Goal: Complete application form: Complete application form

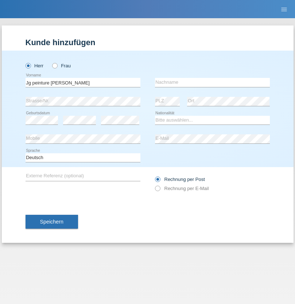
type input "Jg peinture [PERSON_NAME]"
click at [212, 82] on input "text" at bounding box center [212, 82] width 115 height 9
type input "Gottraux"
select select "CH"
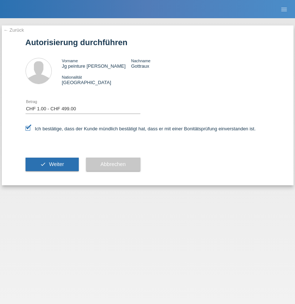
select select "1"
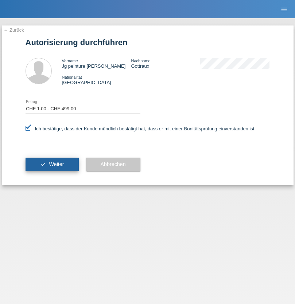
click at [52, 164] on span "Weiter" at bounding box center [56, 164] width 15 height 6
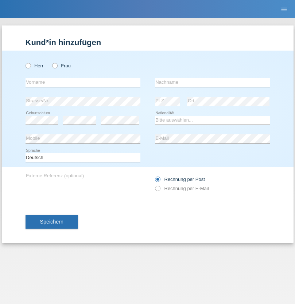
radio input "true"
click at [83, 82] on input "text" at bounding box center [83, 82] width 115 height 9
type input "[PERSON_NAME]"
click at [212, 82] on input "text" at bounding box center [212, 82] width 115 height 9
type input "Grossen"
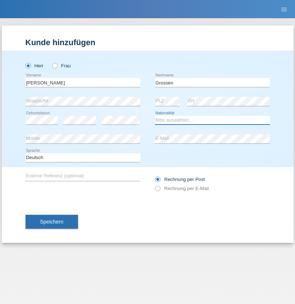
select select "CH"
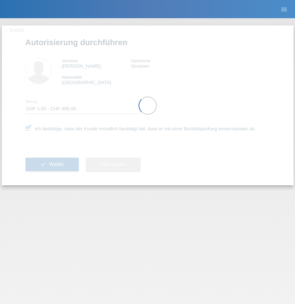
select select "1"
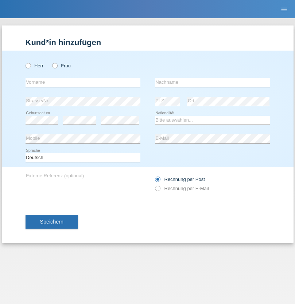
radio input "true"
click at [83, 82] on input "text" at bounding box center [83, 82] width 115 height 9
type input "[PERSON_NAME]"
click at [212, 82] on input "text" at bounding box center [212, 82] width 115 height 9
type input "Krebs"
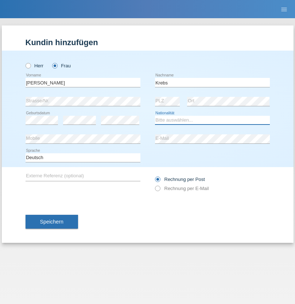
select select "CH"
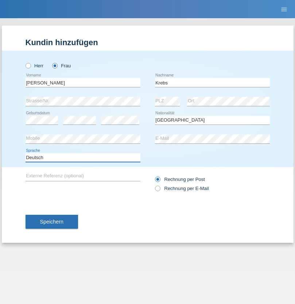
select select "en"
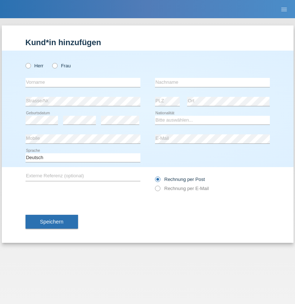
radio input "true"
click at [83, 82] on input "text" at bounding box center [83, 82] width 115 height 9
type input "Qovanaj"
click at [212, 82] on input "text" at bounding box center [212, 82] width 115 height 9
type input "Shaban"
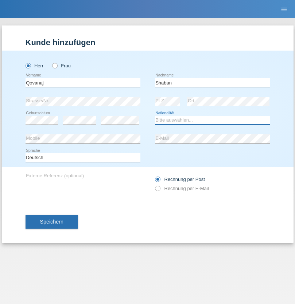
select select "CH"
radio input "true"
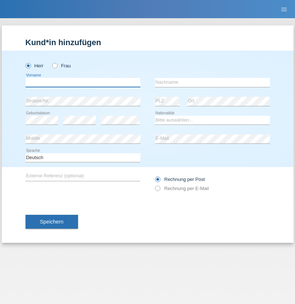
click at [83, 82] on input "text" at bounding box center [83, 82] width 115 height 9
type input "[PERSON_NAME]"
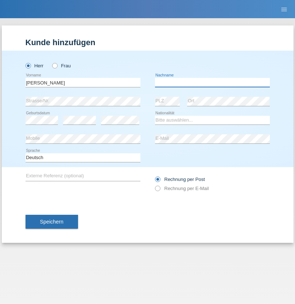
click at [212, 82] on input "text" at bounding box center [212, 82] width 115 height 9
type input "Weinlein"
select select "CH"
radio input "true"
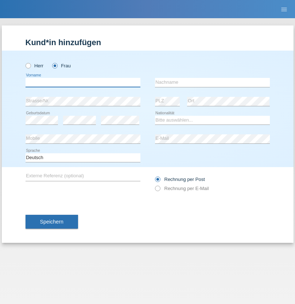
click at [83, 82] on input "text" at bounding box center [83, 82] width 115 height 9
type input "Jashari lmeri"
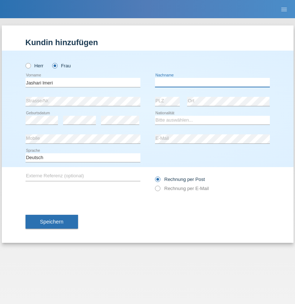
click at [212, 82] on input "text" at bounding box center [212, 82] width 115 height 9
type input "Rabije"
select select "CH"
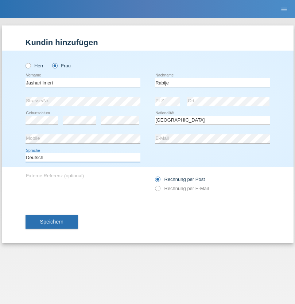
select select "en"
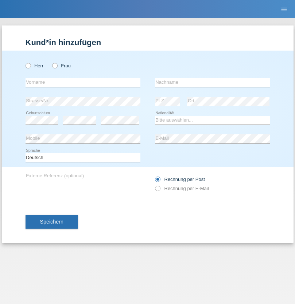
radio input "true"
click at [83, 82] on input "text" at bounding box center [83, 82] width 115 height 9
type input "firat"
click at [212, 82] on input "text" at bounding box center [212, 82] width 115 height 9
type input "kara"
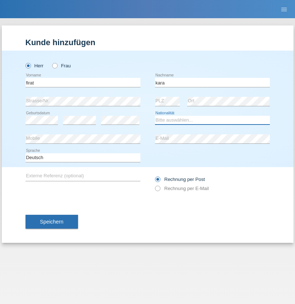
select select "CH"
radio input "true"
click at [83, 82] on input "text" at bounding box center [83, 82] width 115 height 9
type input "Gigov"
click at [212, 82] on input "text" at bounding box center [212, 82] width 115 height 9
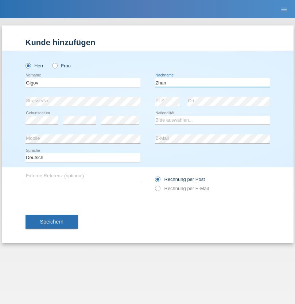
type input "Zhan"
select select "BG"
select select "C"
select select "23"
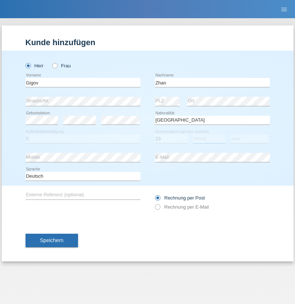
select select "10"
select select "2021"
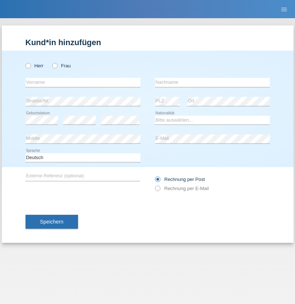
radio input "true"
click at [83, 82] on input "text" at bounding box center [83, 82] width 115 height 9
type input "Amand"
click at [212, 82] on input "text" at bounding box center [212, 82] width 115 height 9
type input "Pires"
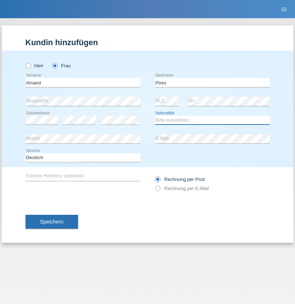
select select "CH"
radio input "true"
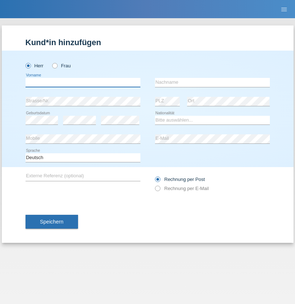
click at [83, 82] on input "text" at bounding box center [83, 82] width 115 height 9
type input "[PERSON_NAME]"
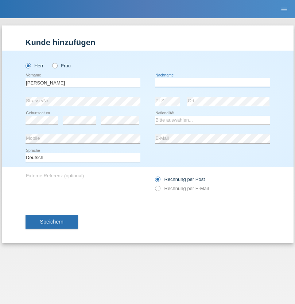
click at [212, 82] on input "text" at bounding box center [212, 82] width 115 height 9
type input "Saidi"
select select "CH"
radio input "true"
click at [83, 82] on input "text" at bounding box center [83, 82] width 115 height 9
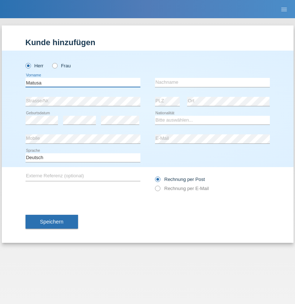
type input "Matusa"
click at [212, 82] on input "text" at bounding box center [212, 82] width 115 height 9
type input "Marian valentin"
select select "OM"
select select "C"
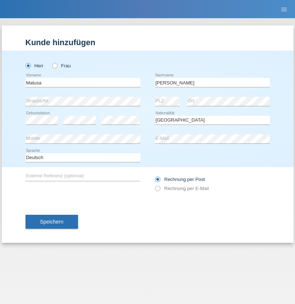
select select "01"
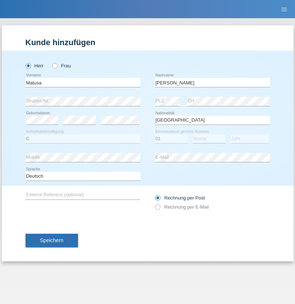
select select "06"
select select "2016"
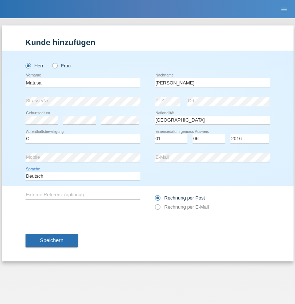
select select "en"
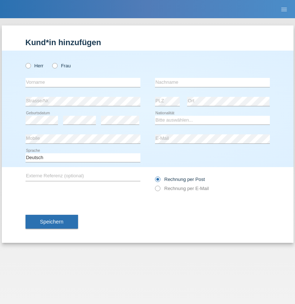
radio input "true"
click at [83, 82] on input "text" at bounding box center [83, 82] width 115 height 9
type input "[PERSON_NAME]"
click at [212, 82] on input "text" at bounding box center [212, 82] width 115 height 9
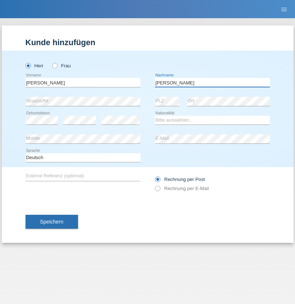
type input "[PERSON_NAME]"
select select "PT"
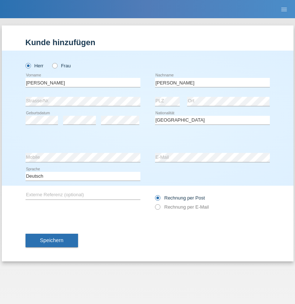
select select "C"
select select "23"
select select "08"
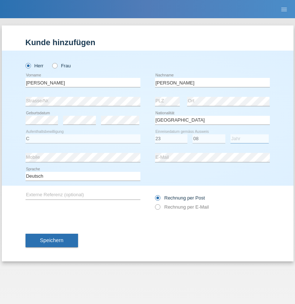
select select "2021"
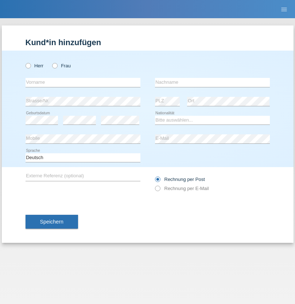
radio input "true"
click at [83, 82] on input "text" at bounding box center [83, 82] width 115 height 9
type input "Luca"
click at [212, 82] on input "text" at bounding box center [212, 82] width 115 height 9
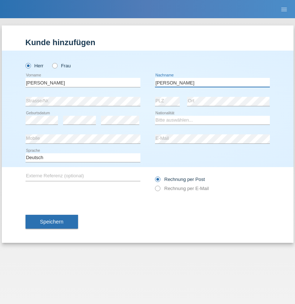
type input "Meier"
select select "CH"
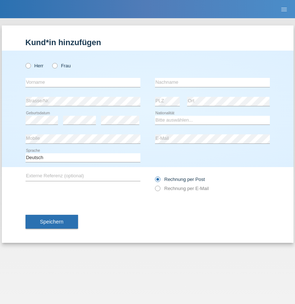
radio input "true"
click at [83, 82] on input "text" at bounding box center [83, 82] width 115 height 9
type input "Szilvia"
click at [212, 82] on input "text" at bounding box center [212, 82] width 115 height 9
type input "Olakh"
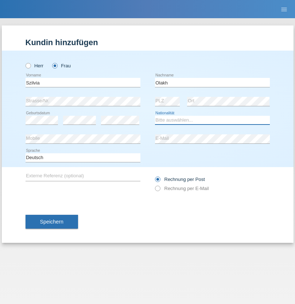
select select "UA"
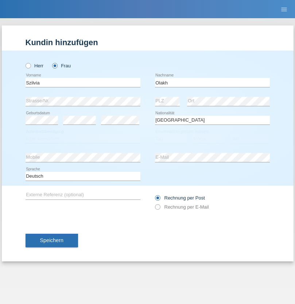
select select "C"
select select "14"
select select "09"
select select "2021"
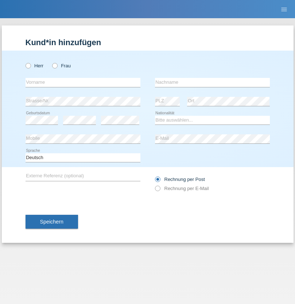
radio input "true"
click at [83, 82] on input "text" at bounding box center [83, 82] width 115 height 9
type input "Asrit"
click at [212, 82] on input "text" at bounding box center [212, 82] width 115 height 9
type input "Kupa"
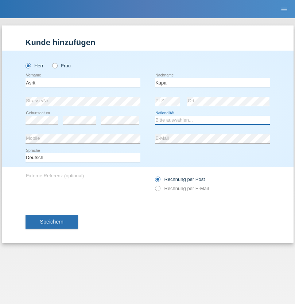
select select "MK"
select select "C"
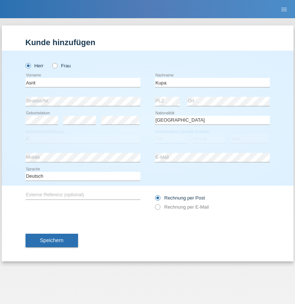
select select "27"
select select "05"
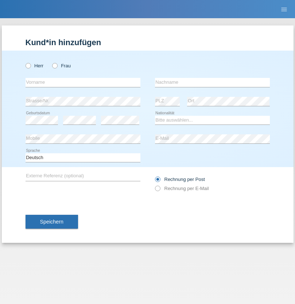
radio input "true"
click at [83, 82] on input "text" at bounding box center [83, 82] width 115 height 9
type input "[PERSON_NAME]"
click at [212, 82] on input "text" at bounding box center [212, 82] width 115 height 9
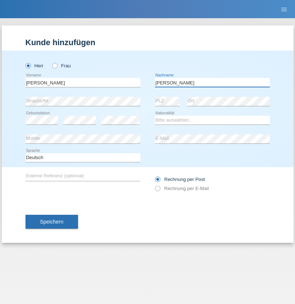
type input "[PERSON_NAME]"
select select "SY"
select select "C"
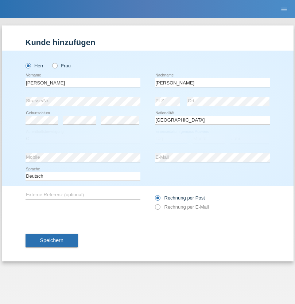
select select "14"
select select "09"
select select "2021"
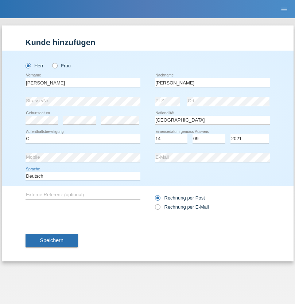
select select "en"
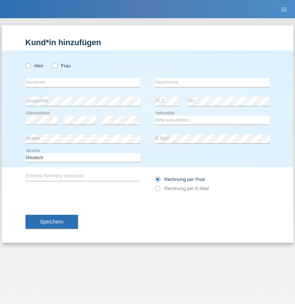
radio input "true"
select select "CH"
radio input "true"
click at [83, 82] on input "text" at bounding box center [83, 82] width 115 height 9
type input "[PERSON_NAME]"
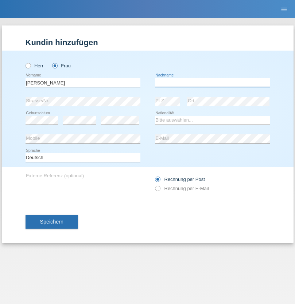
click at [212, 82] on input "text" at bounding box center [212, 82] width 115 height 9
type input "Bacic"
select select "CH"
